Goal: Information Seeking & Learning: Compare options

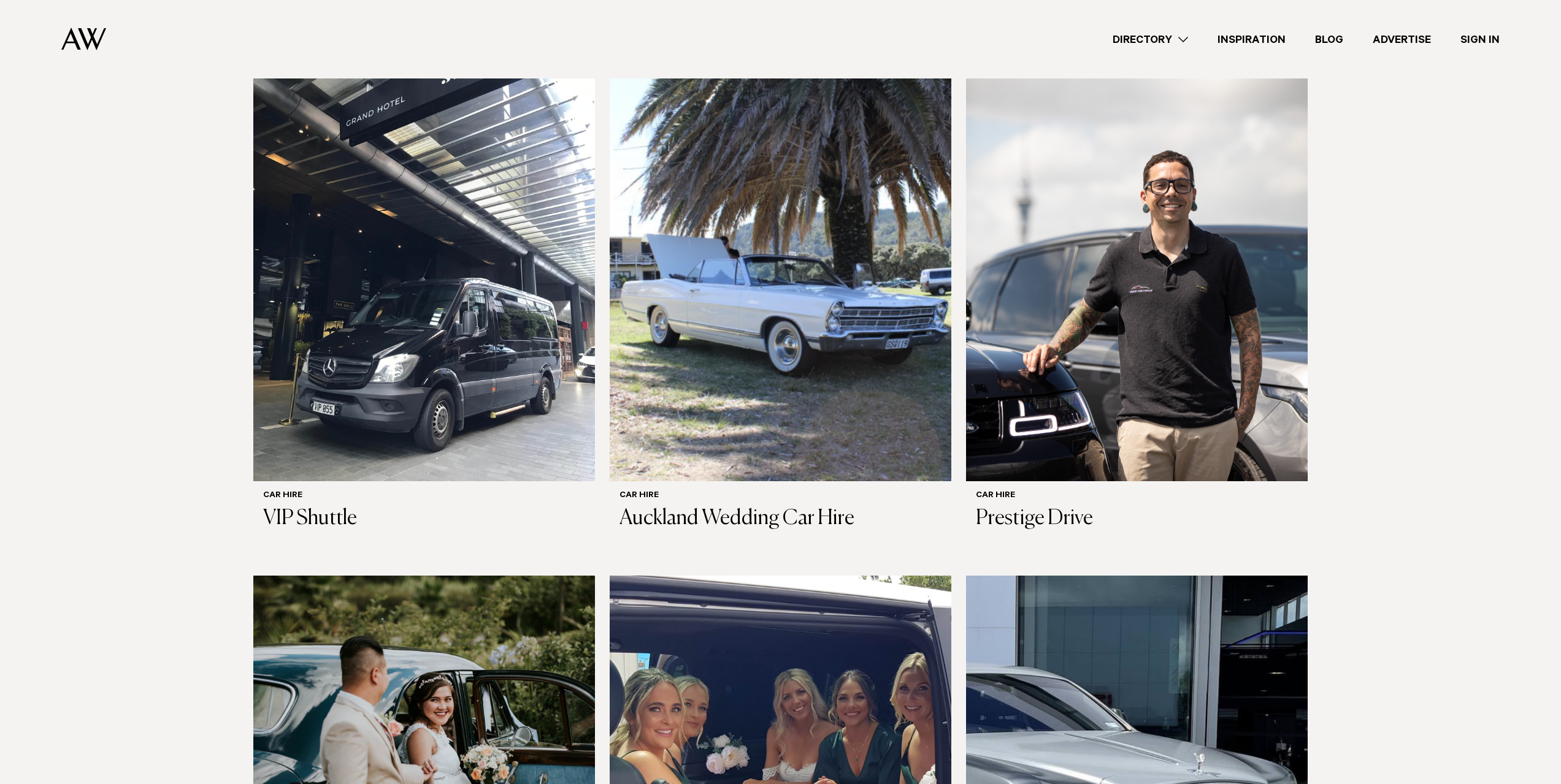
scroll to position [674, 0]
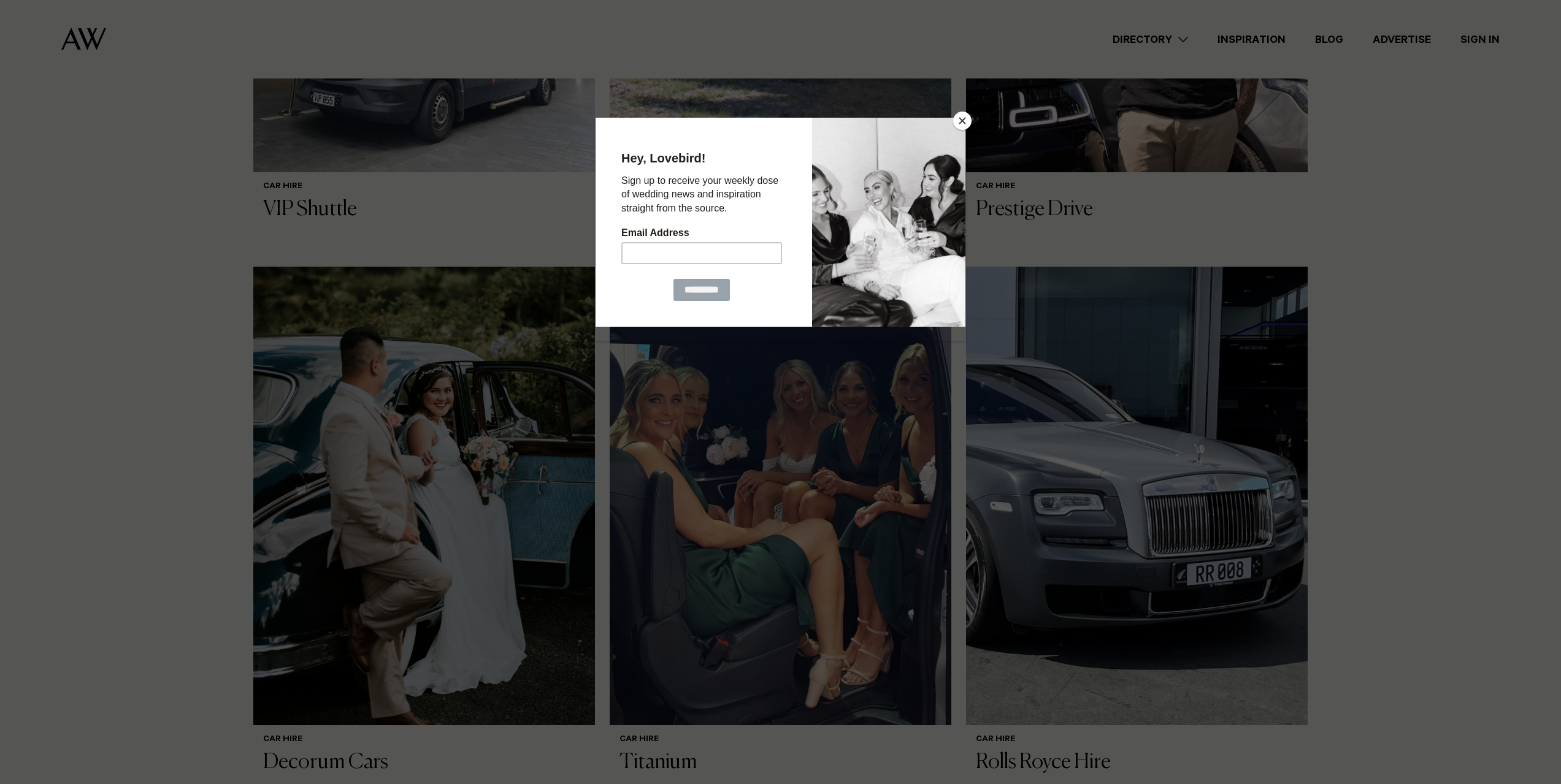
click at [954, 124] on button "Close" at bounding box center [962, 120] width 18 height 18
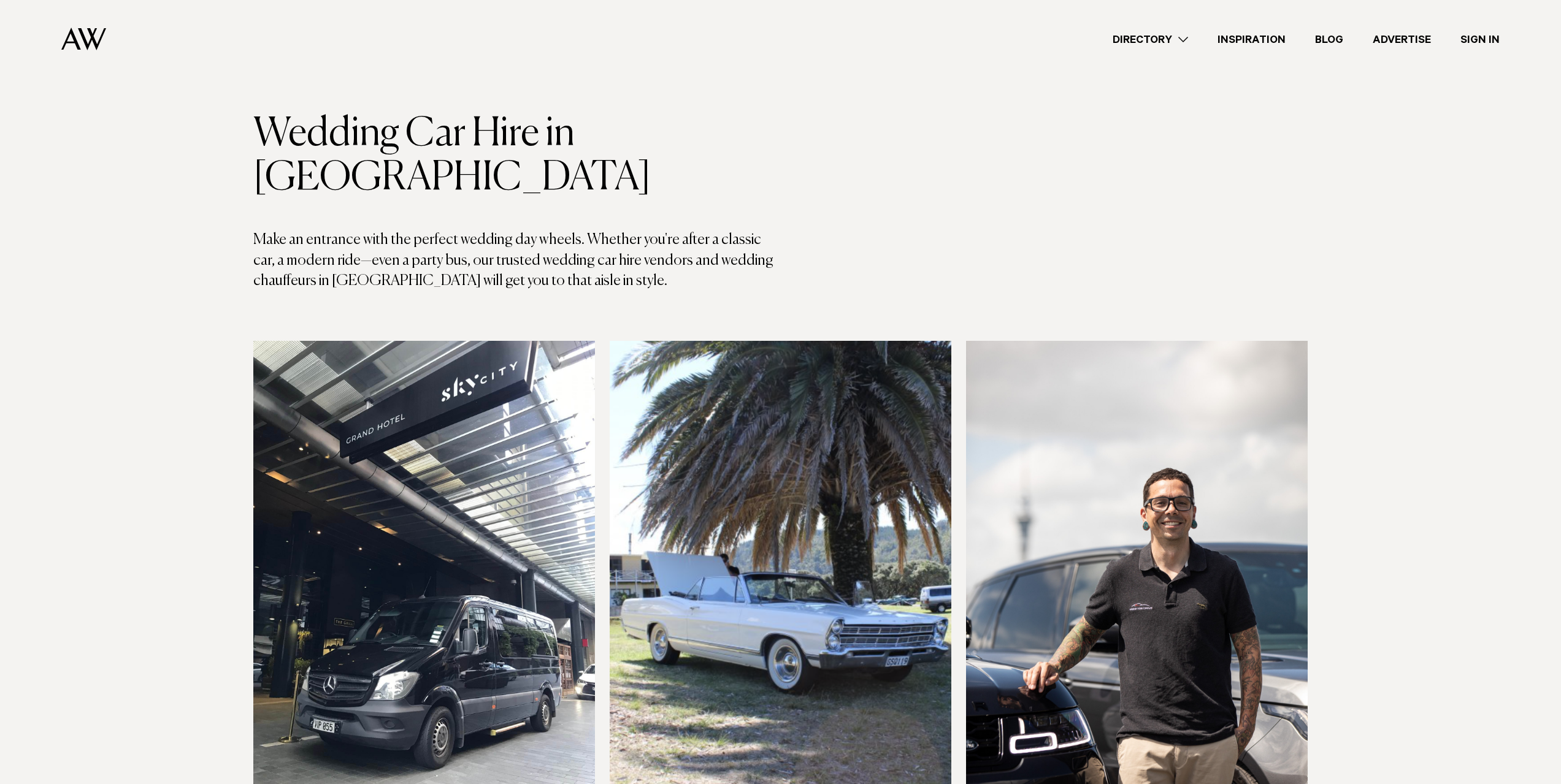
scroll to position [0, 0]
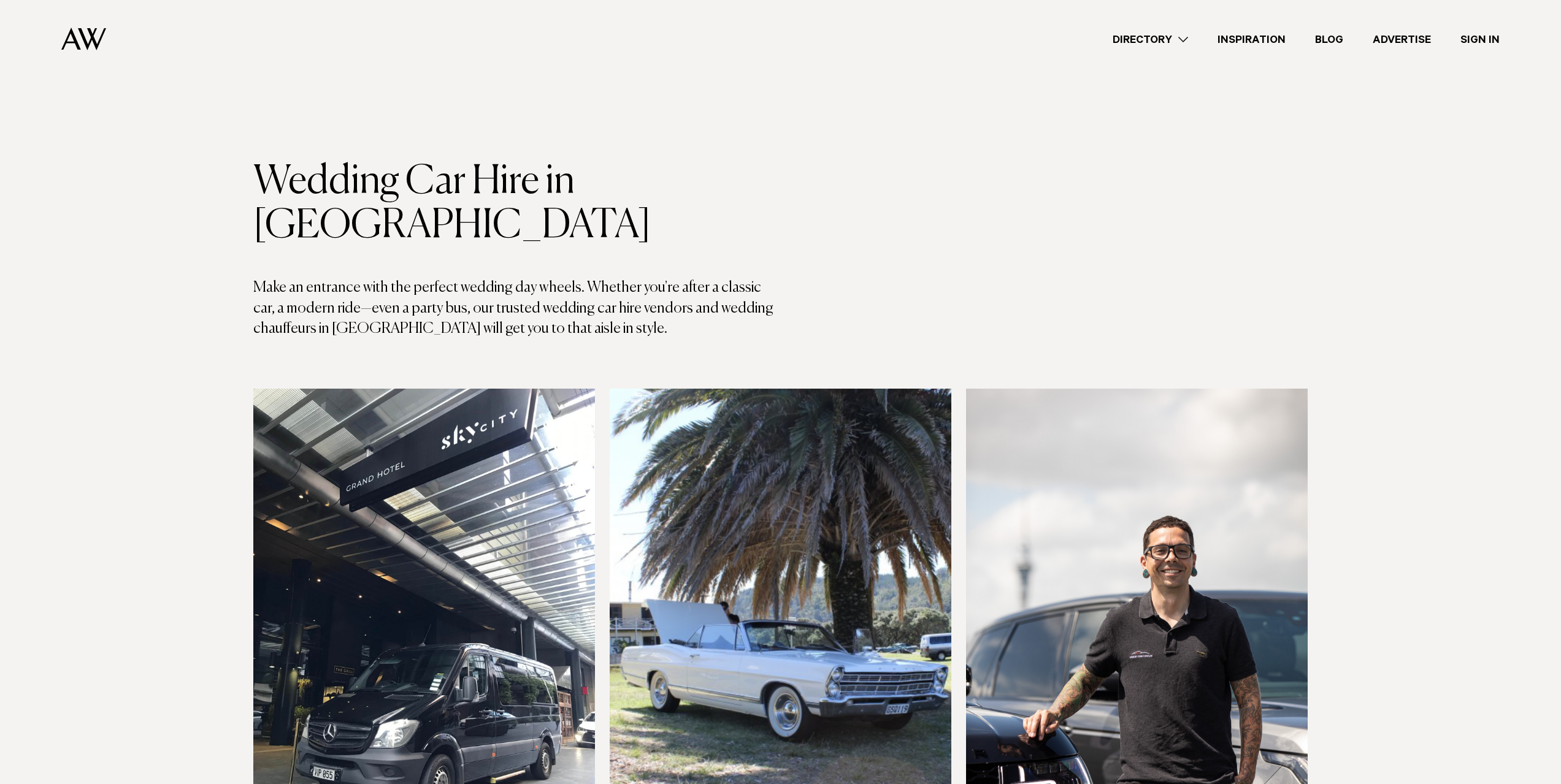
click at [1183, 38] on link "Directory" at bounding box center [1150, 40] width 104 height 17
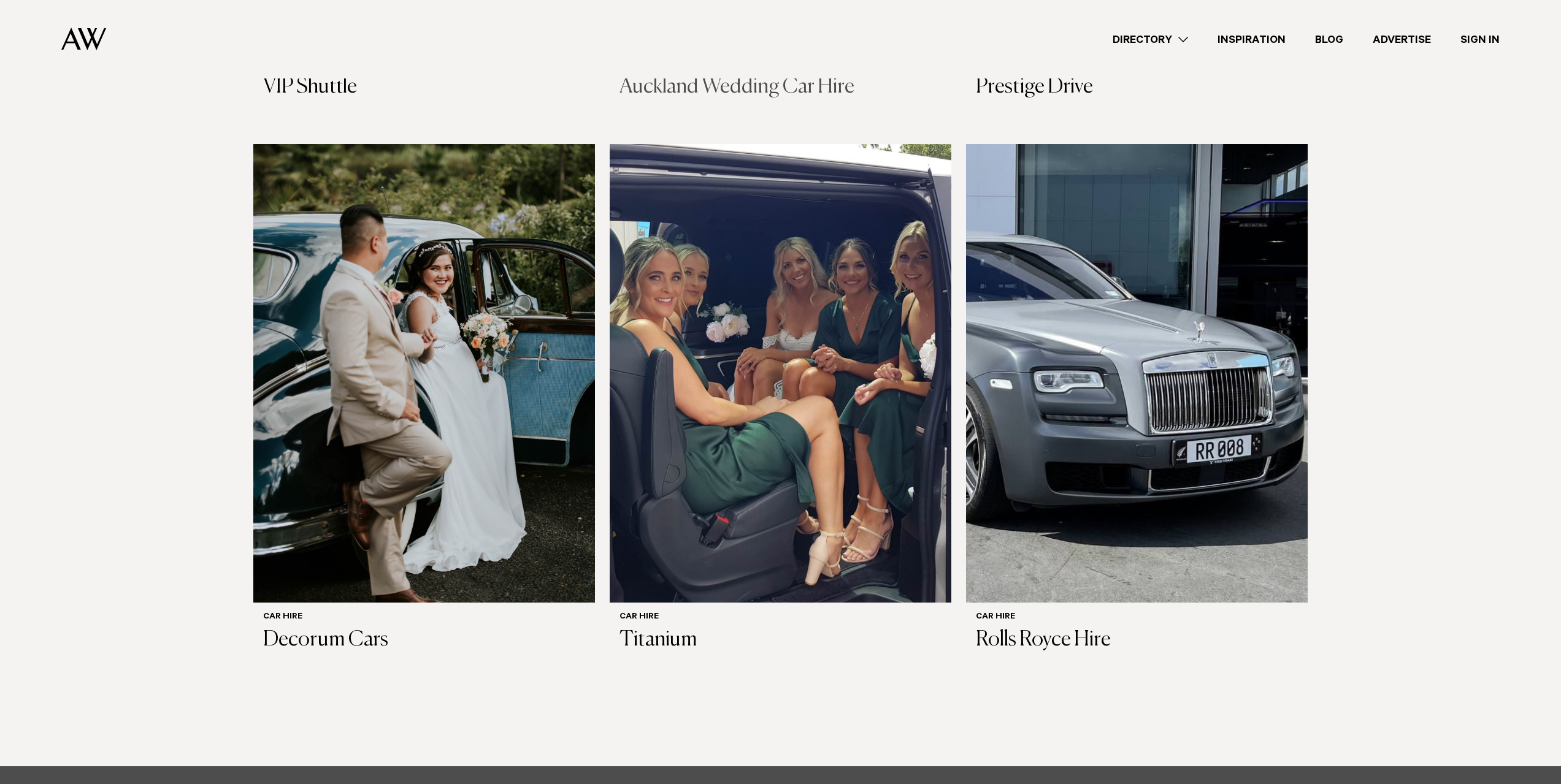
scroll to position [429, 0]
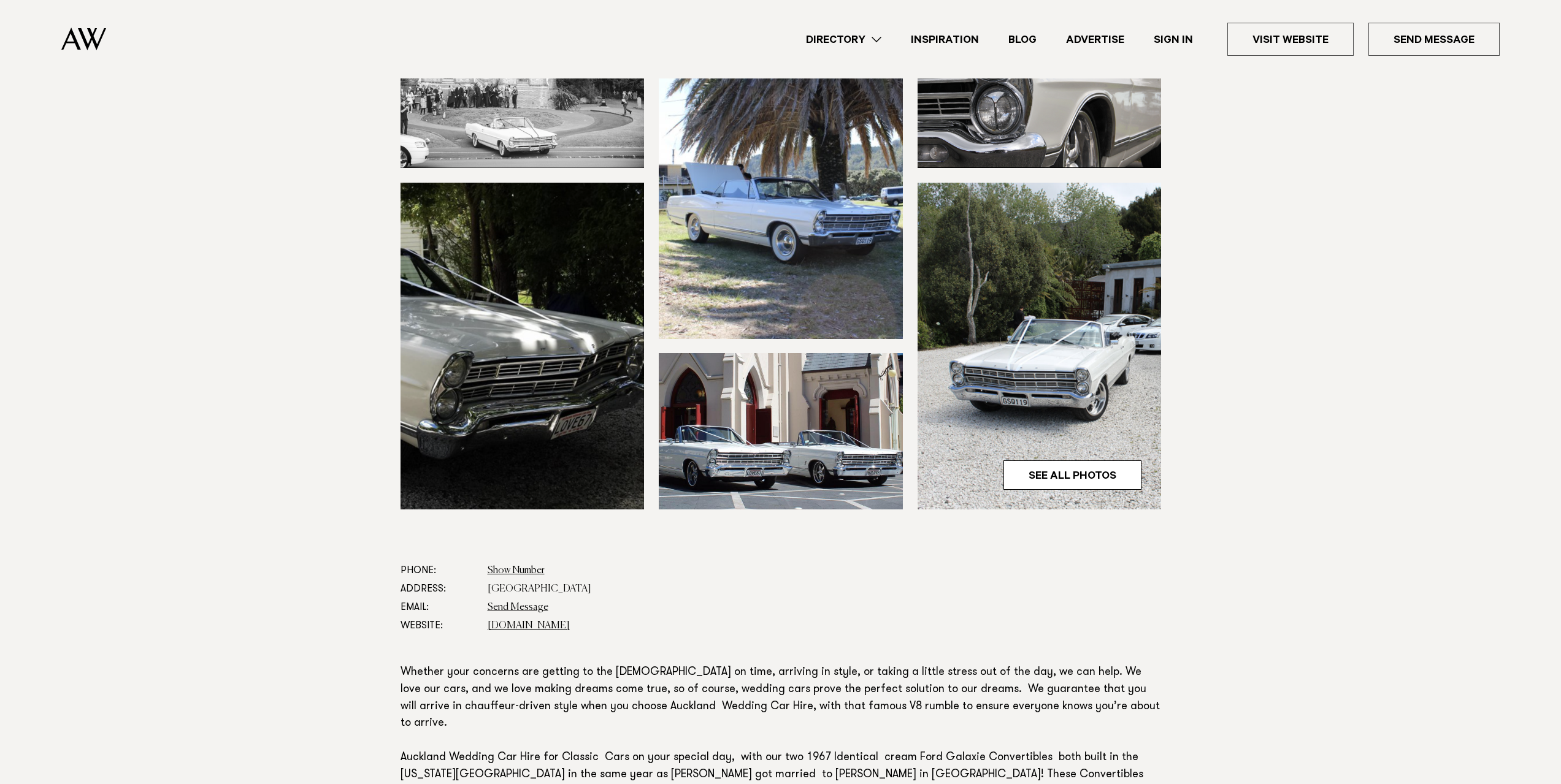
scroll to position [429, 0]
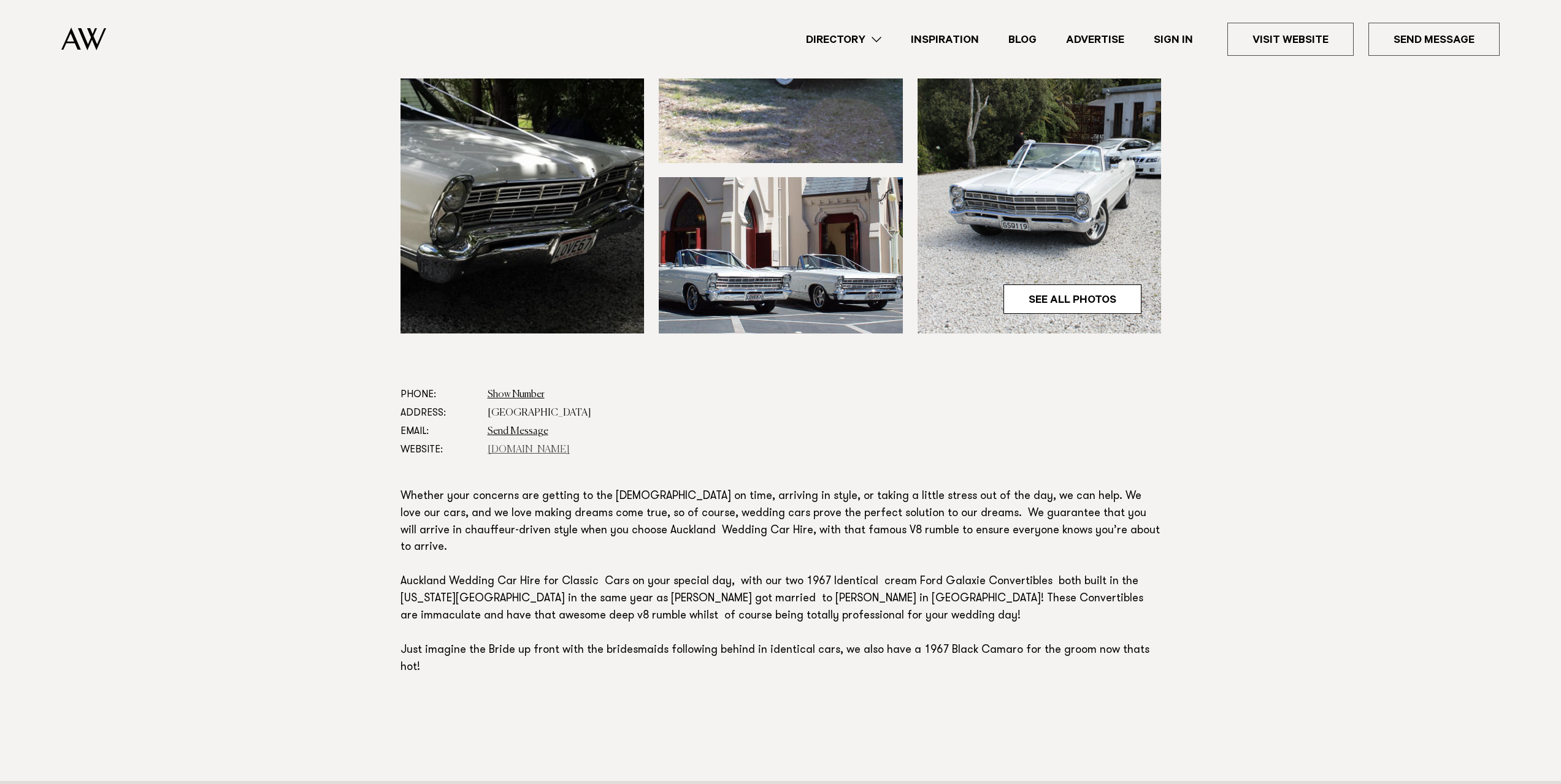
click at [526, 445] on link "aucklandweddingcarhire.co.nz" at bounding box center [529, 449] width 82 height 9
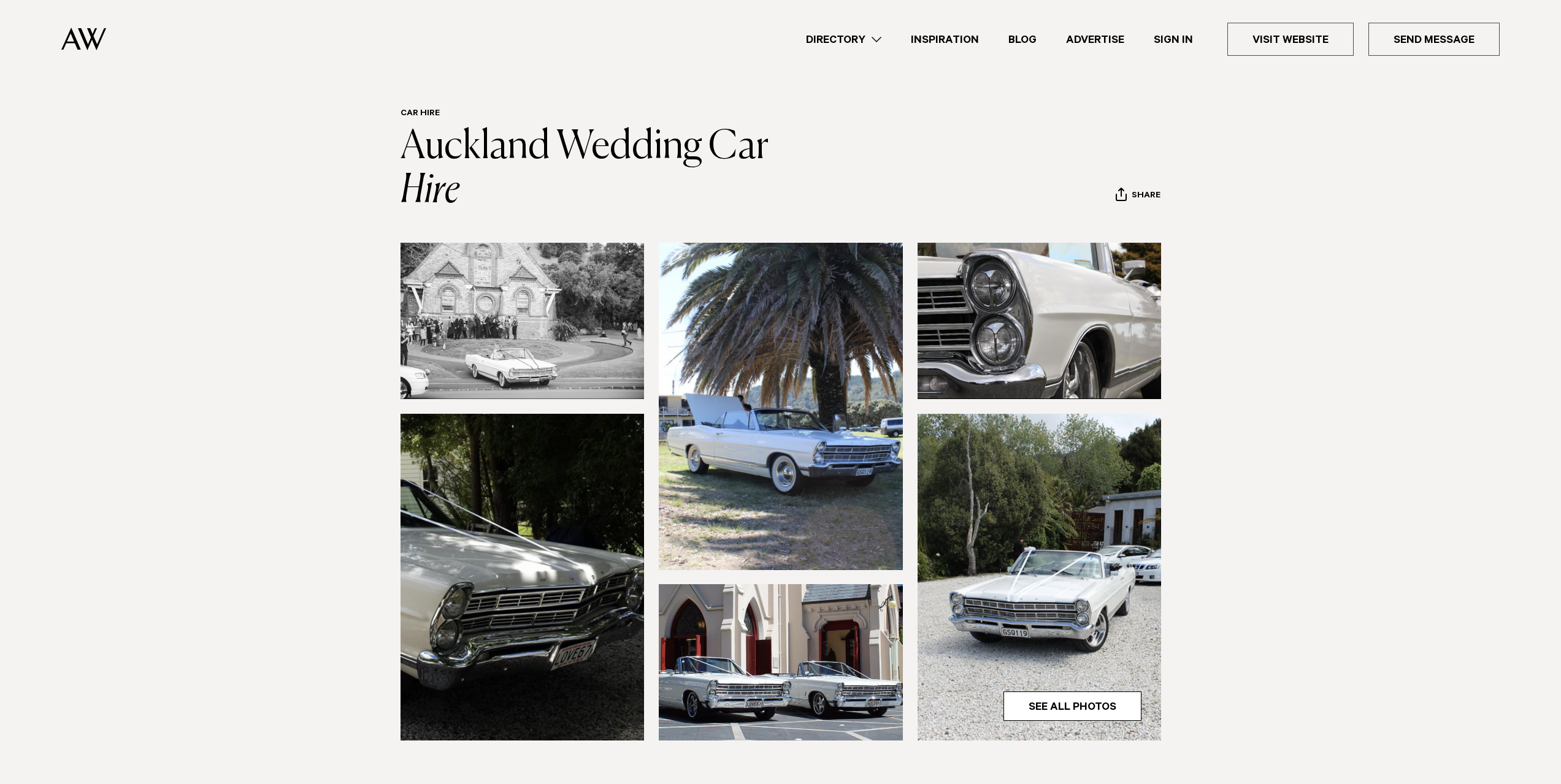
scroll to position [0, 0]
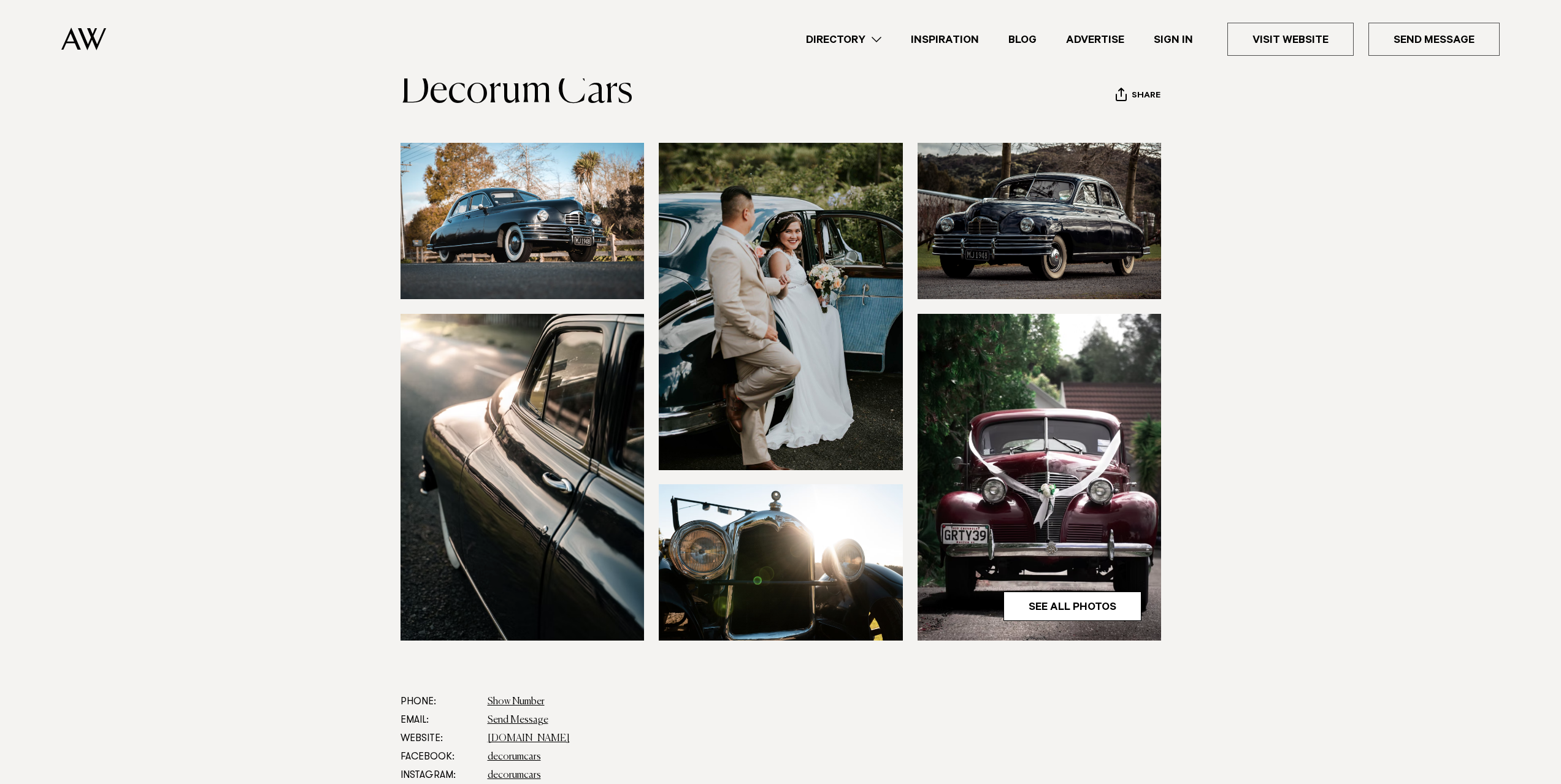
scroll to position [368, 0]
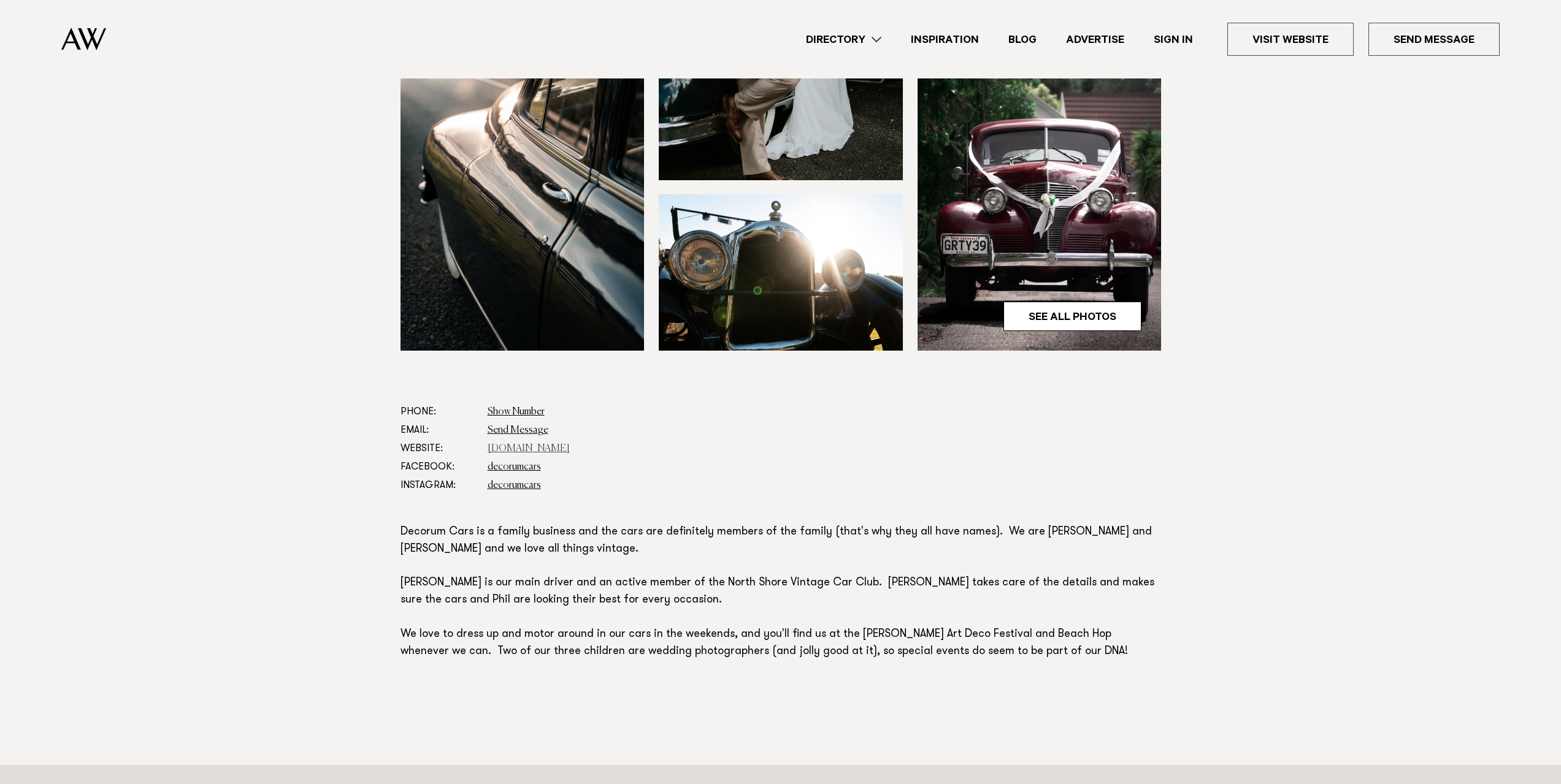
click at [545, 445] on link "www.decorumcars.co.nz" at bounding box center [529, 449] width 82 height 9
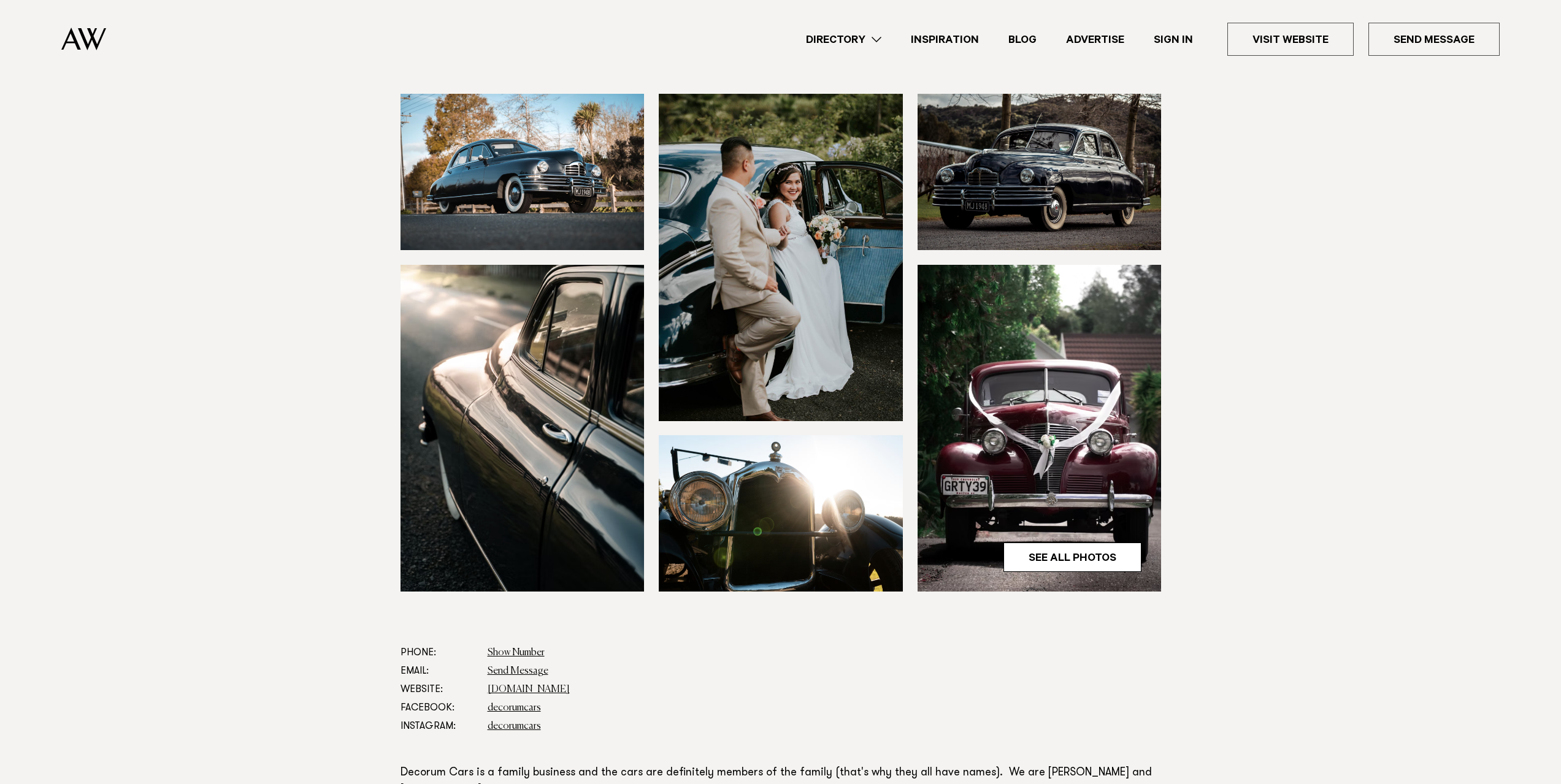
scroll to position [0, 0]
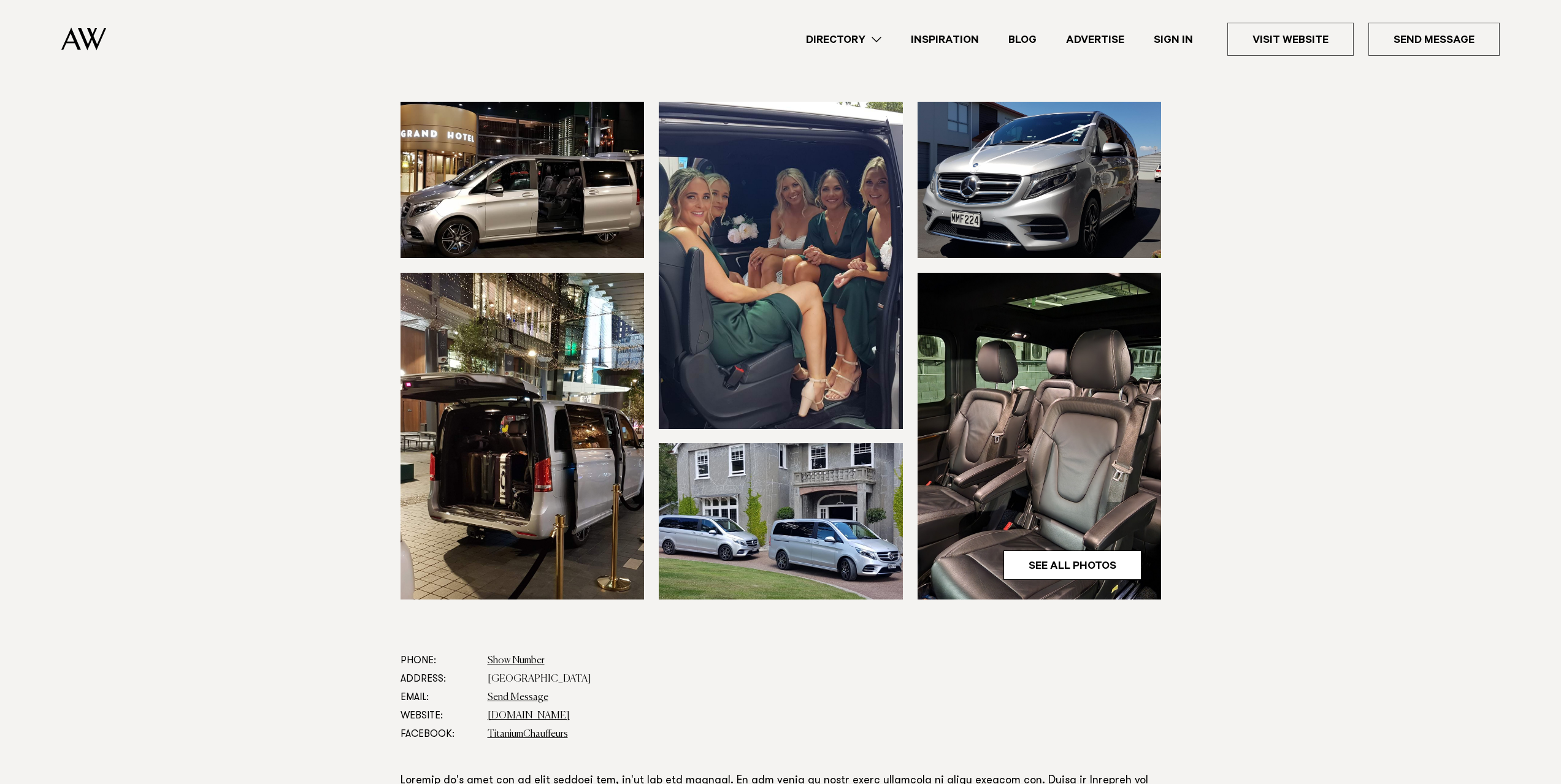
scroll to position [368, 0]
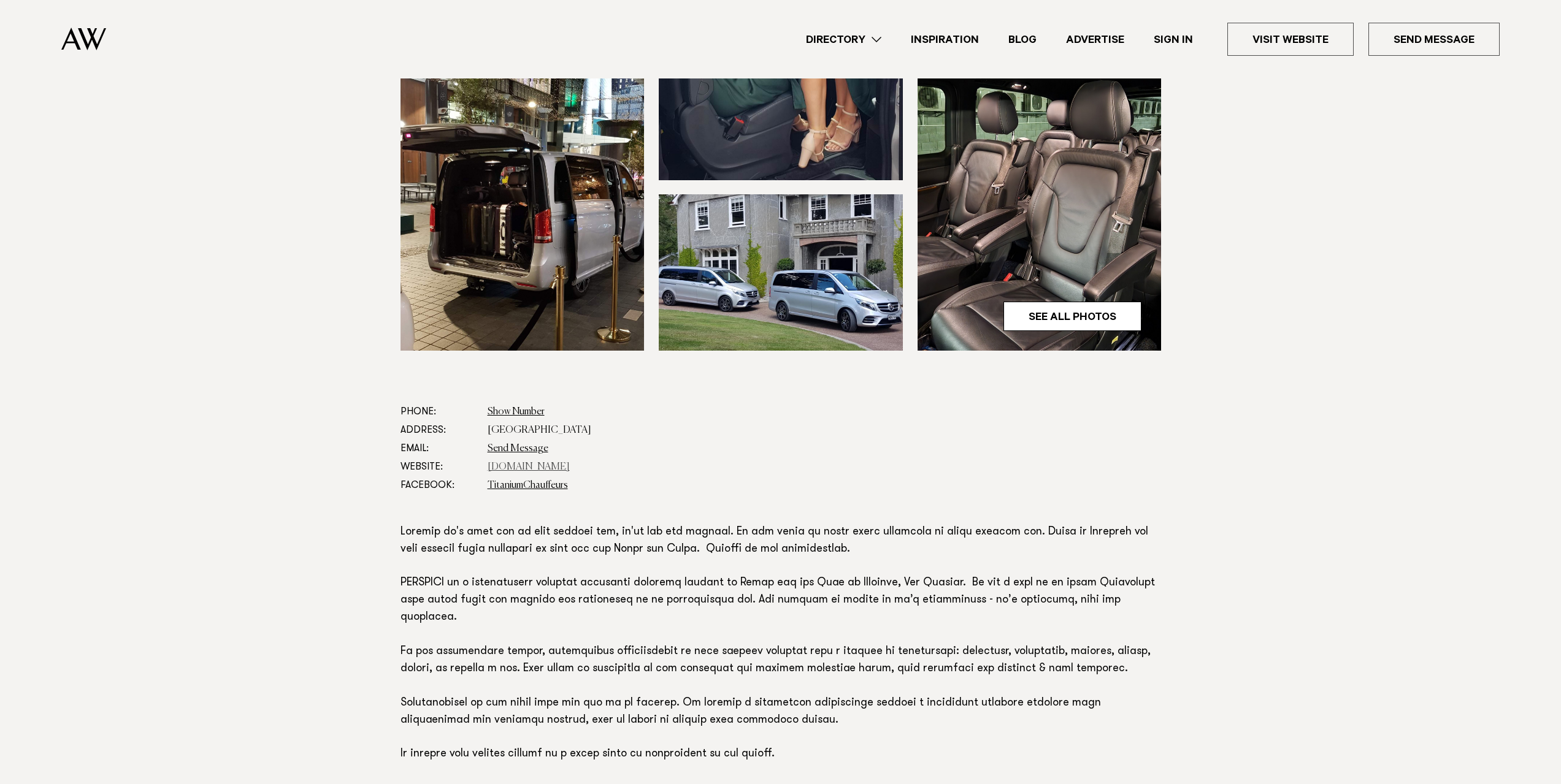
click at [527, 466] on link "www.ldititanium.com" at bounding box center [529, 467] width 82 height 9
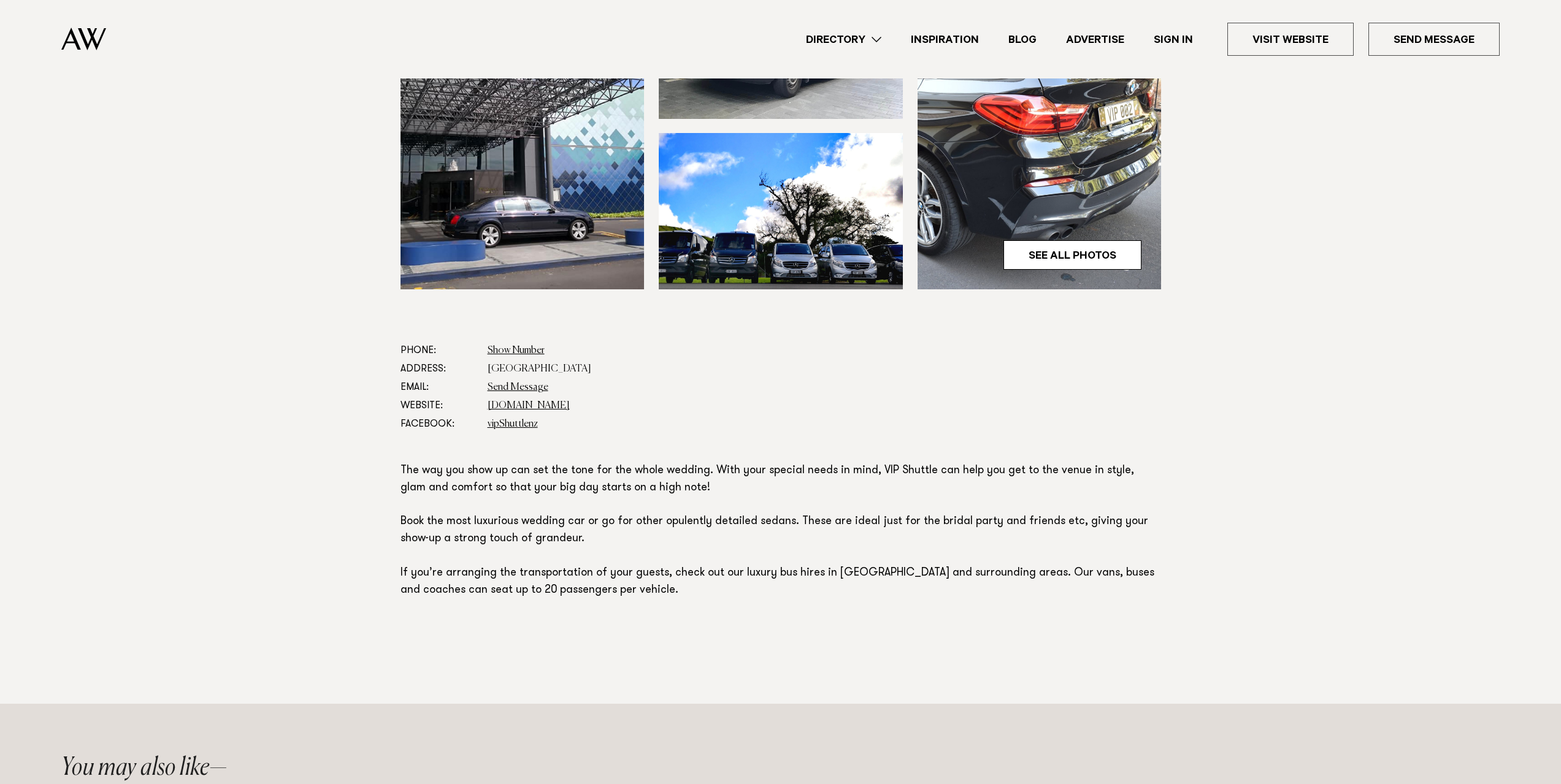
scroll to position [306, 0]
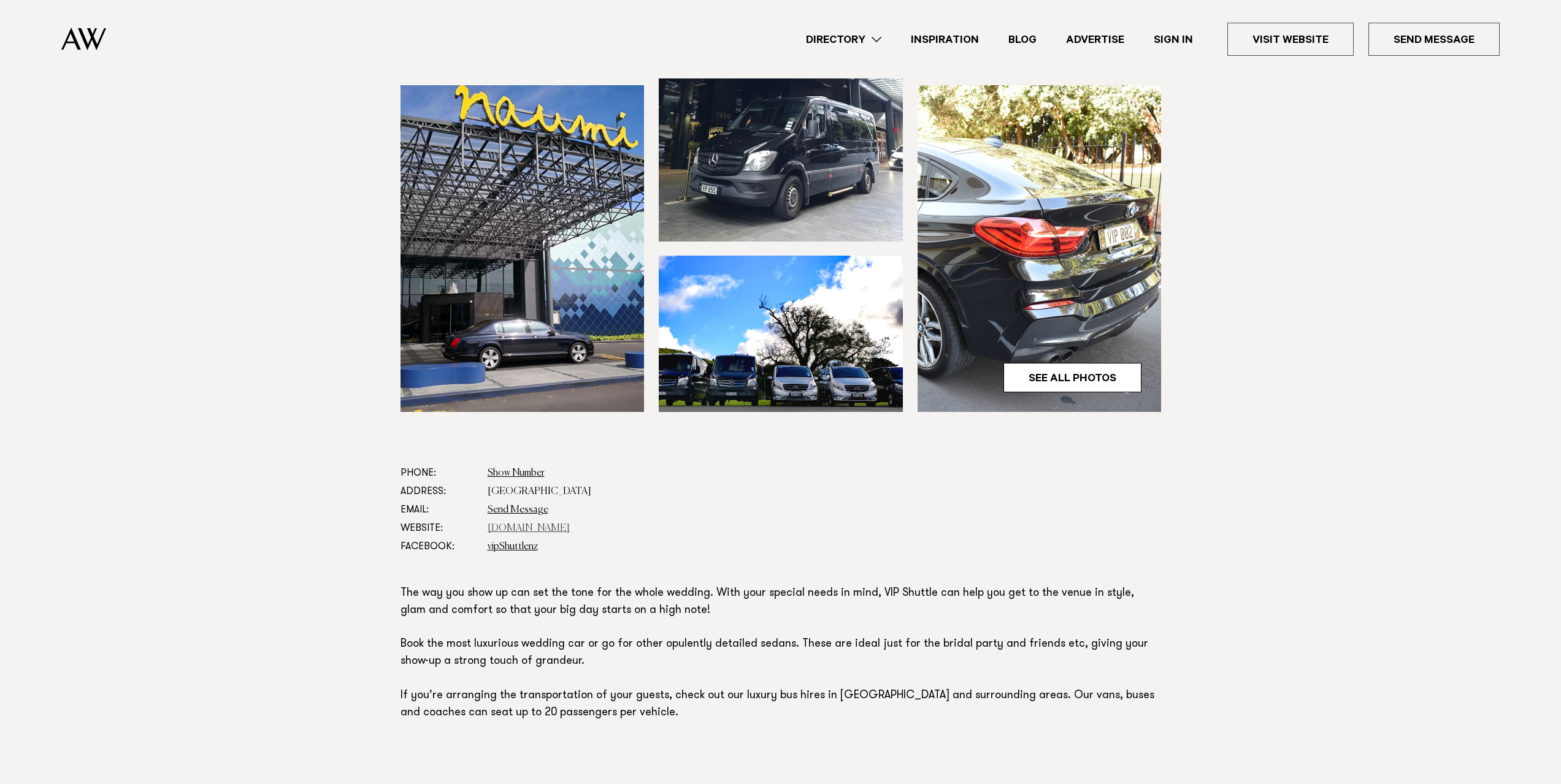
click at [543, 529] on link "[DOMAIN_NAME]" at bounding box center [529, 528] width 82 height 9
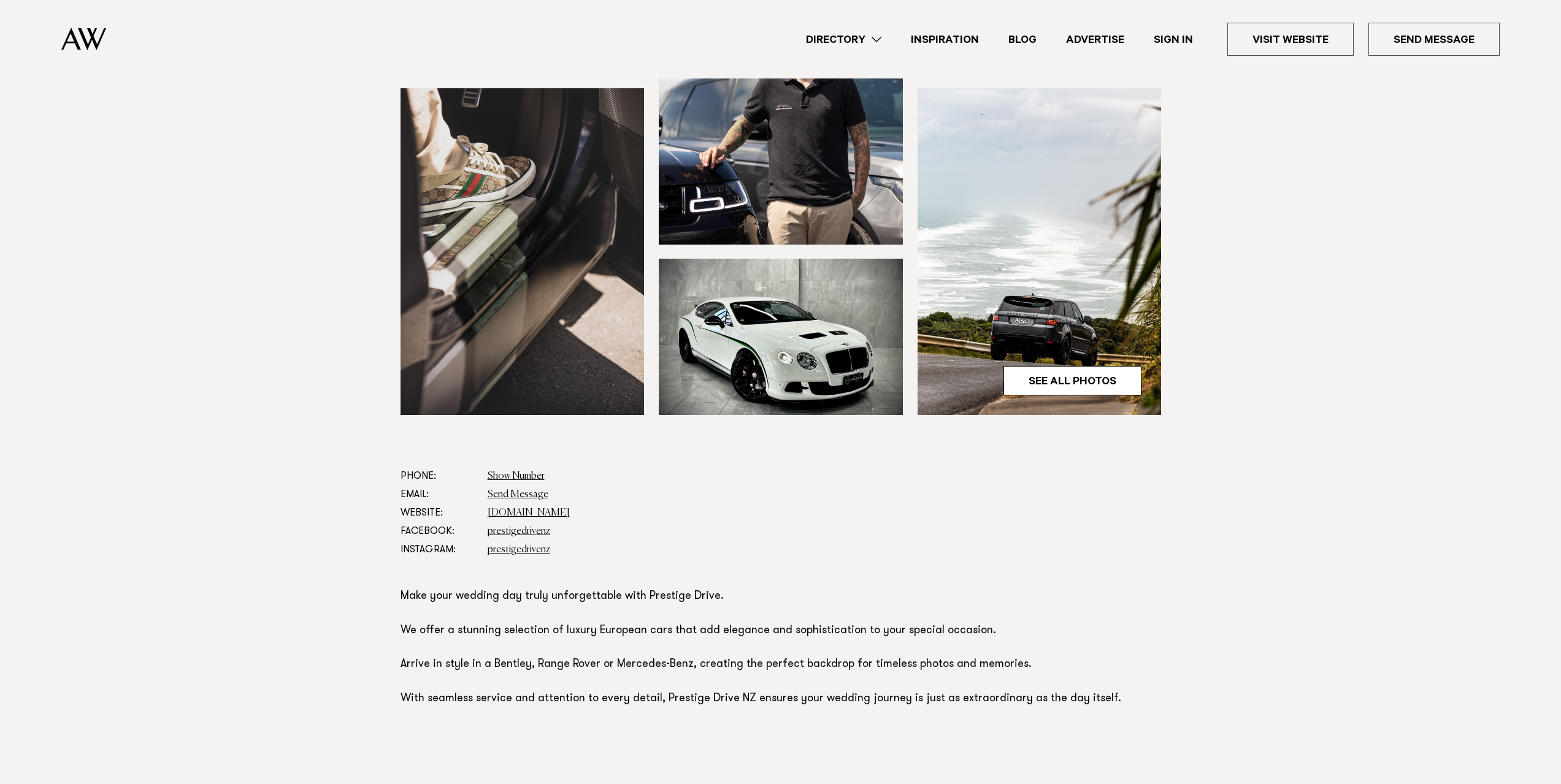
scroll to position [368, 0]
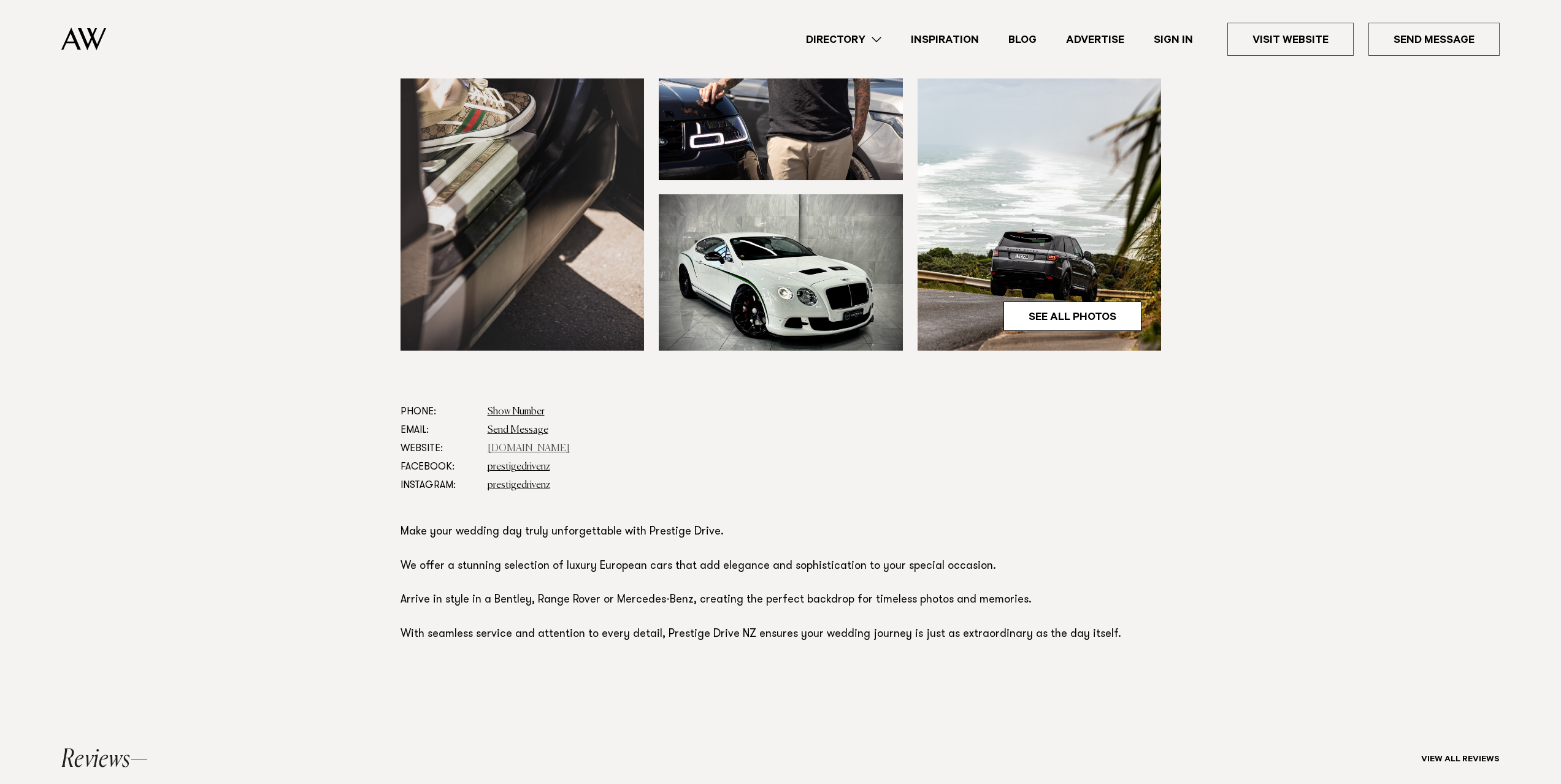
click at [526, 449] on link "[DOMAIN_NAME]" at bounding box center [529, 449] width 82 height 9
